Goal: Transaction & Acquisition: Purchase product/service

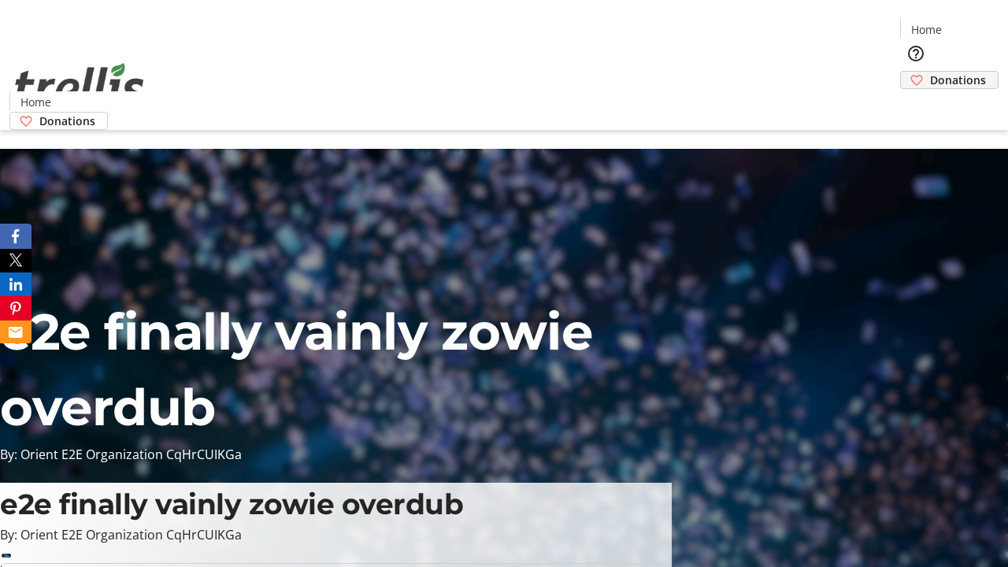
click at [930, 72] on span "Donations" at bounding box center [958, 80] width 56 height 17
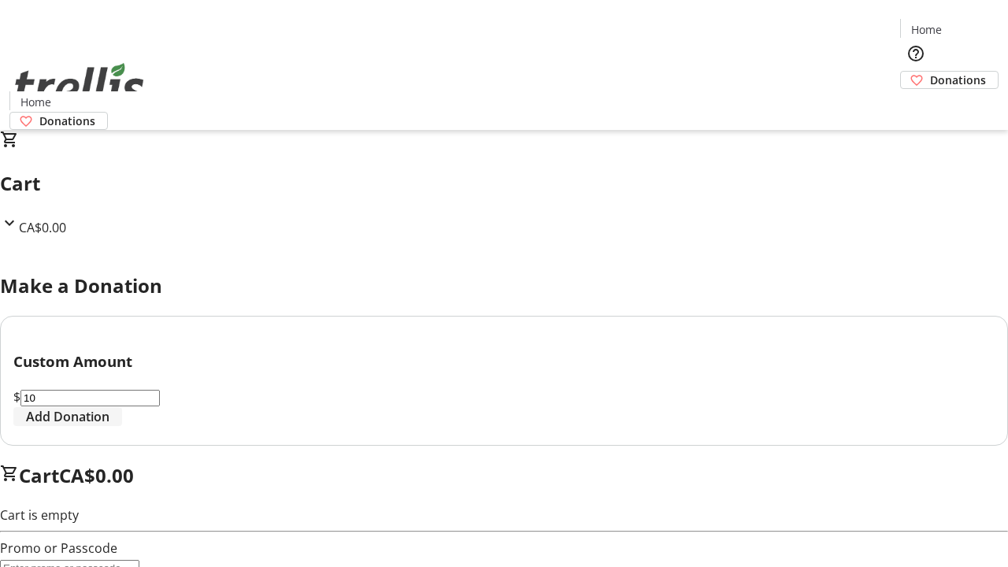
click at [109, 426] on span "Add Donation" at bounding box center [67, 416] width 83 height 19
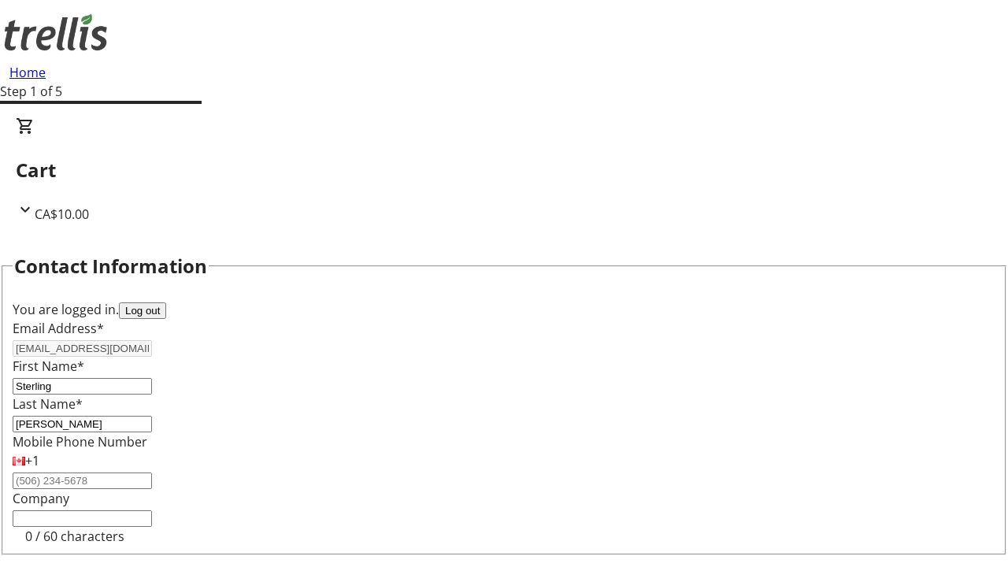
select select "CA"
type input "[STREET_ADDRESS][PERSON_NAME]"
type input "Kelowna"
select select "BC"
type input "Kelowna"
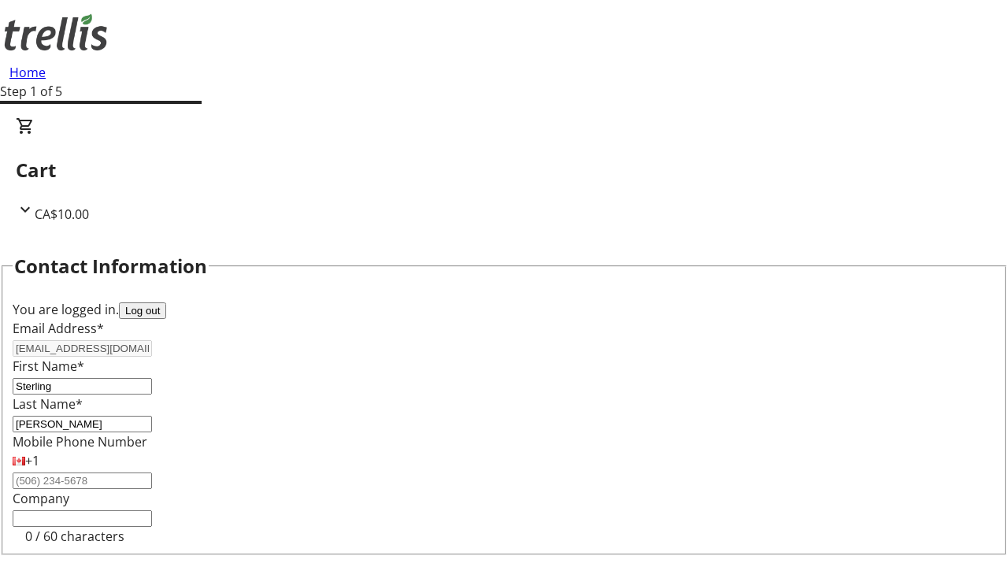
type input "V1Y 0C2"
